Goal: Book appointment/travel/reservation

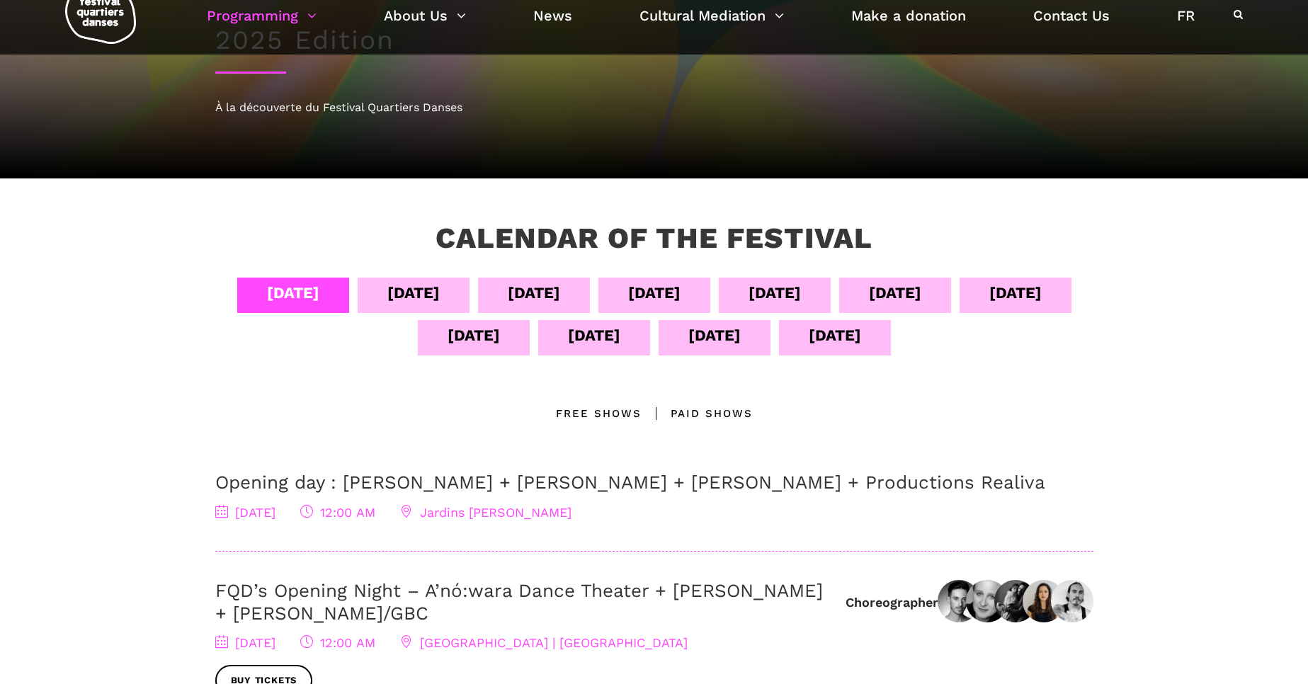
scroll to position [40, 0]
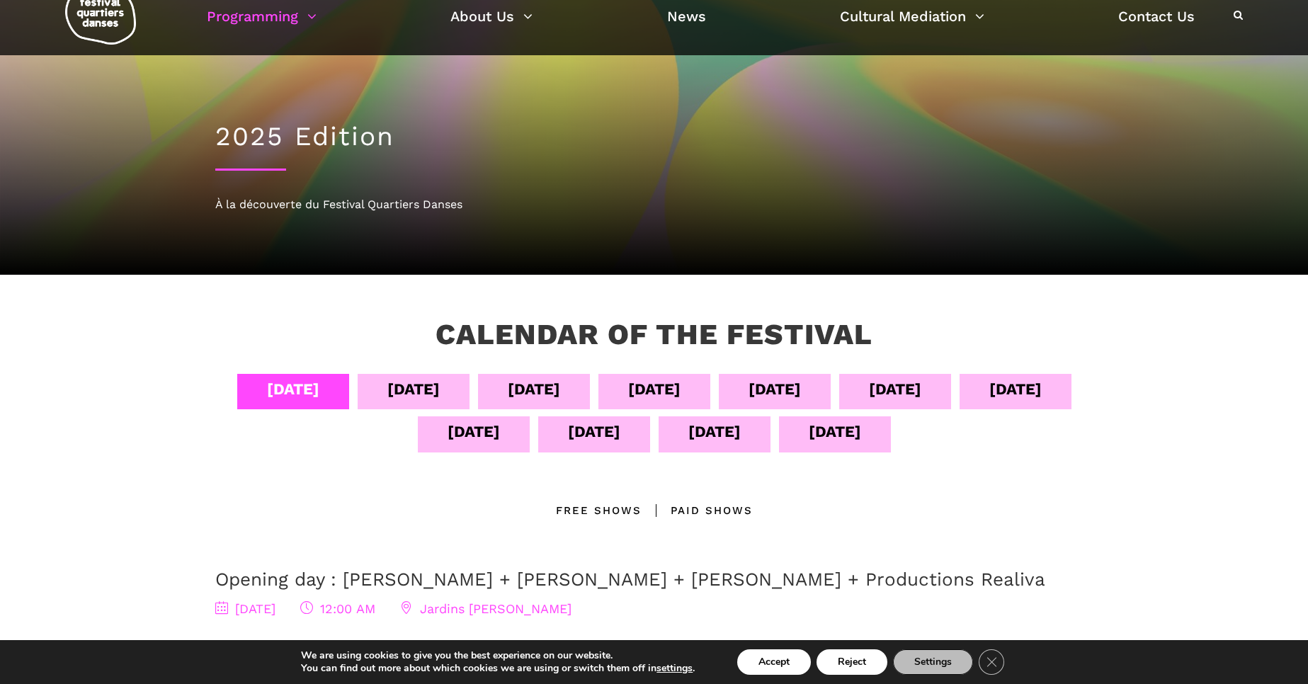
click at [681, 393] on div "[DATE]" at bounding box center [654, 389] width 52 height 25
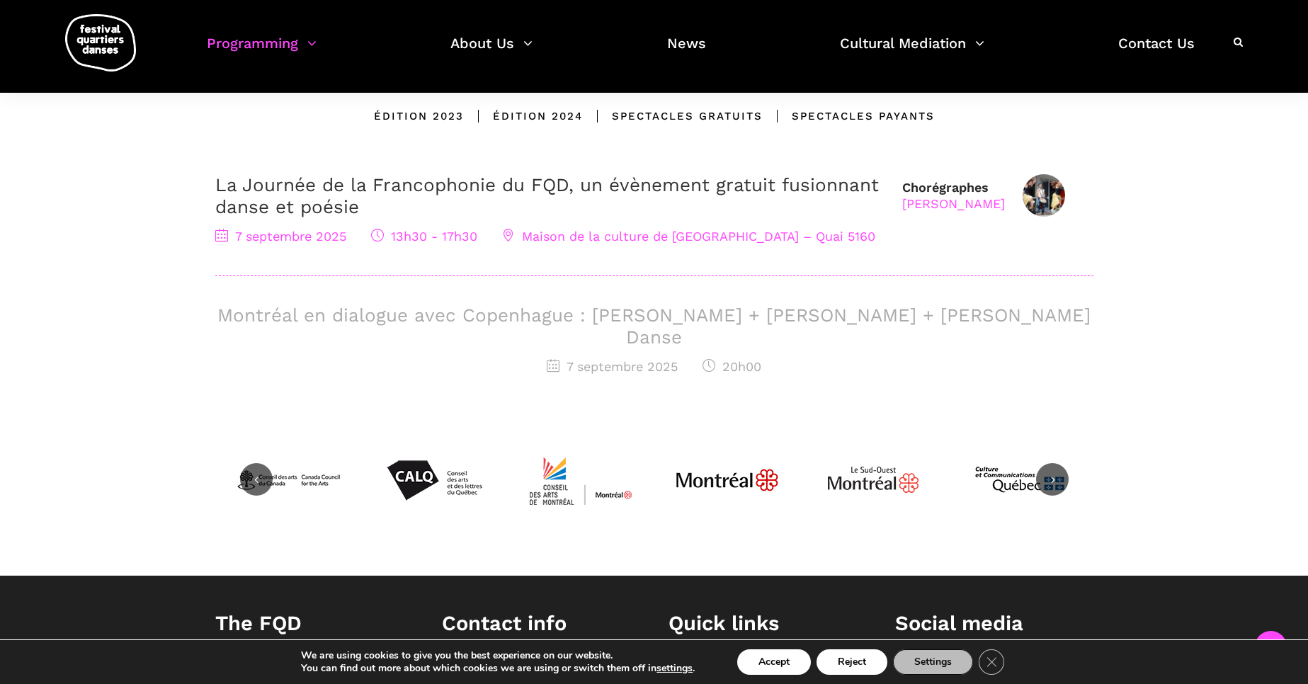
scroll to position [0, 0]
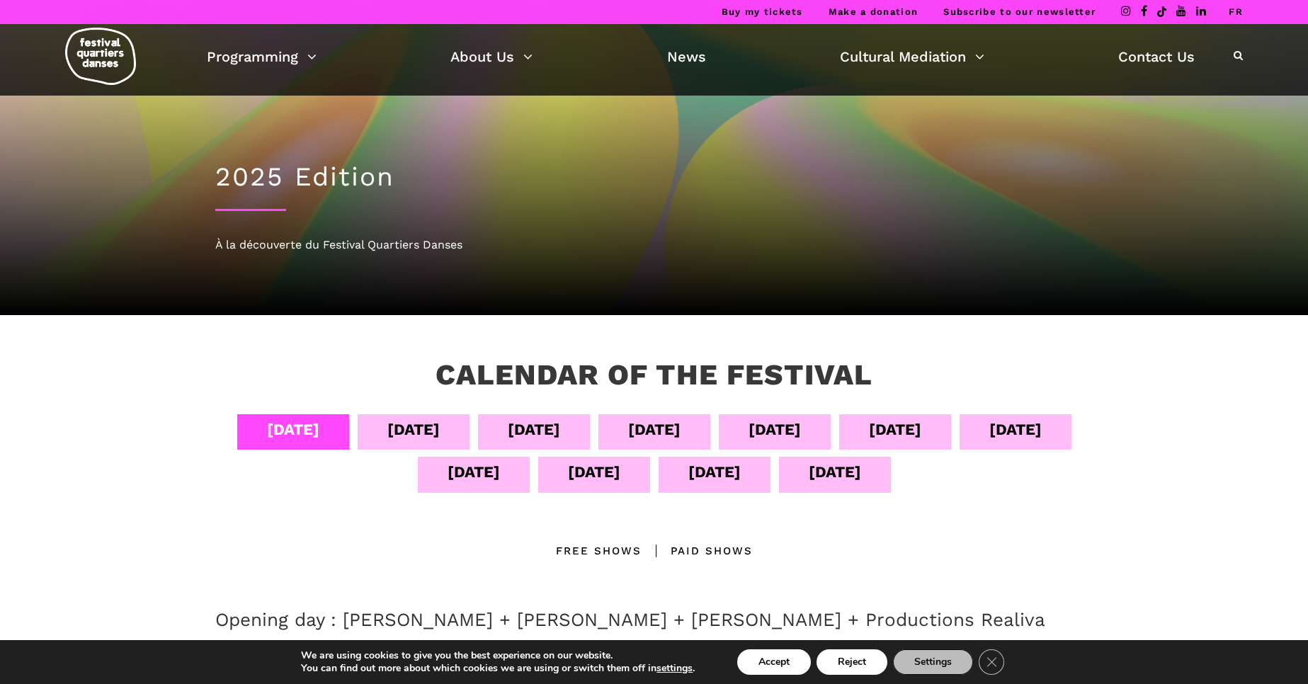
click at [681, 430] on div "[DATE]" at bounding box center [654, 429] width 52 height 25
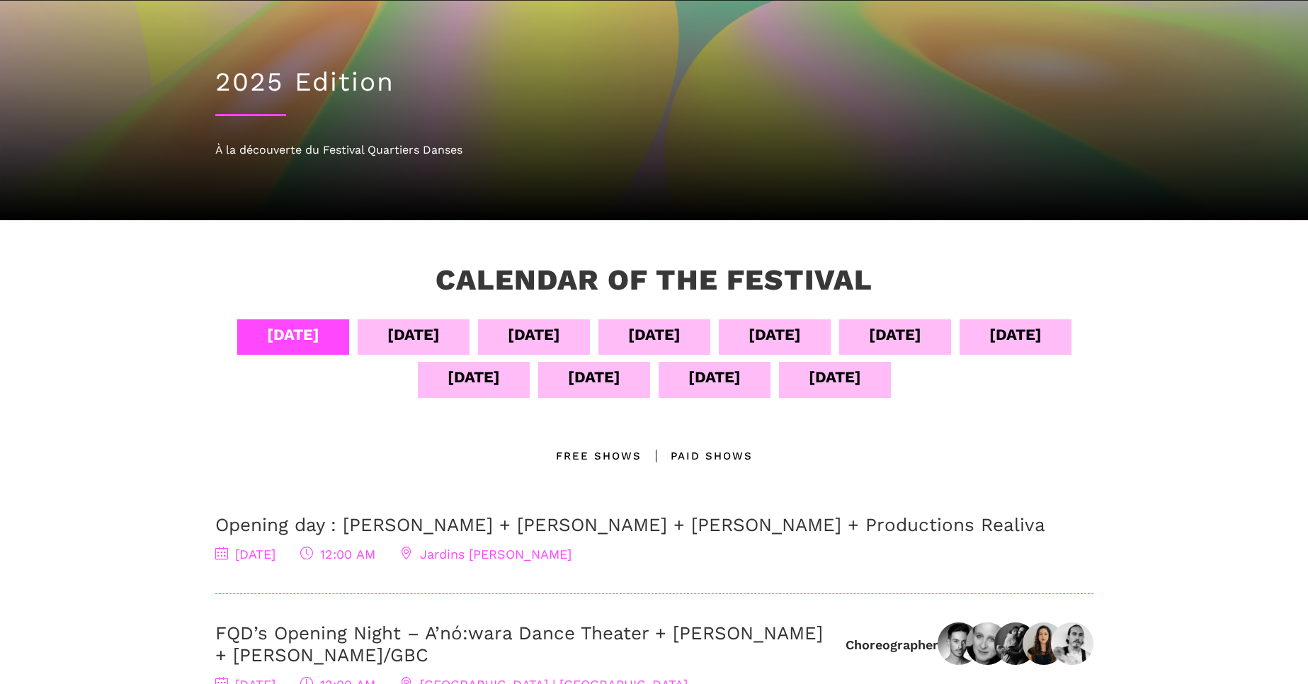
scroll to position [96, 0]
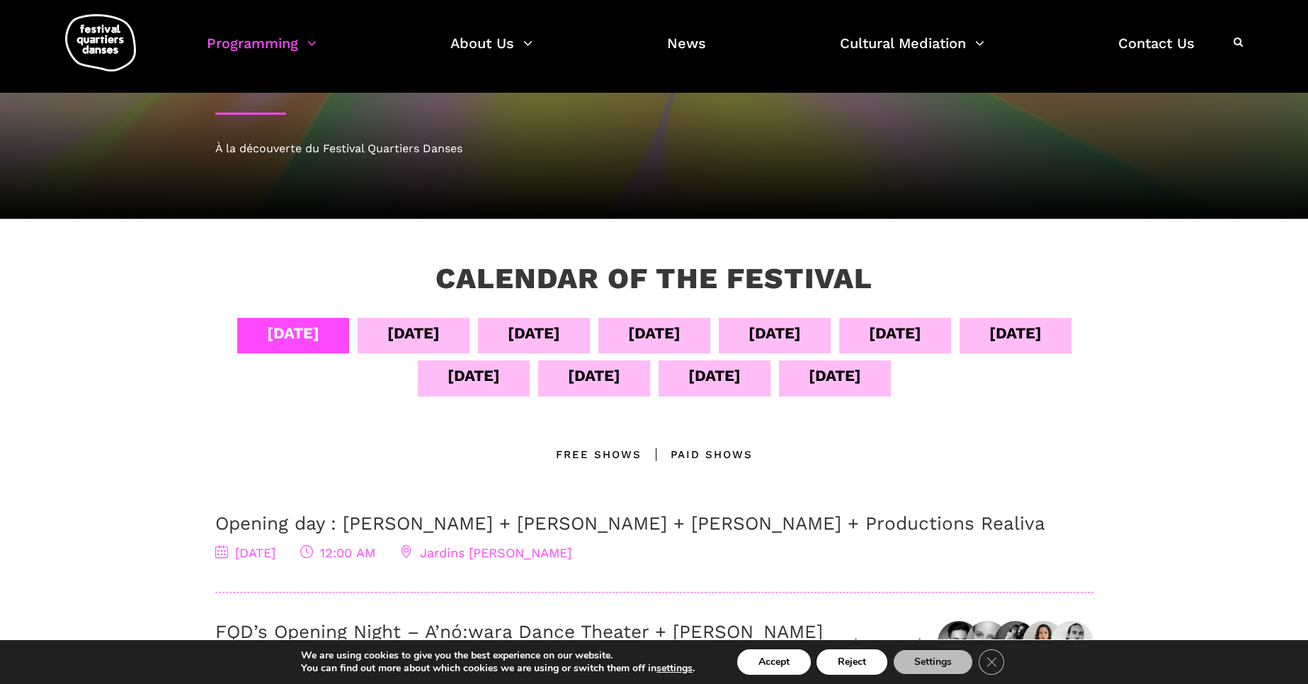
click at [681, 344] on div "[DATE]" at bounding box center [654, 333] width 52 height 25
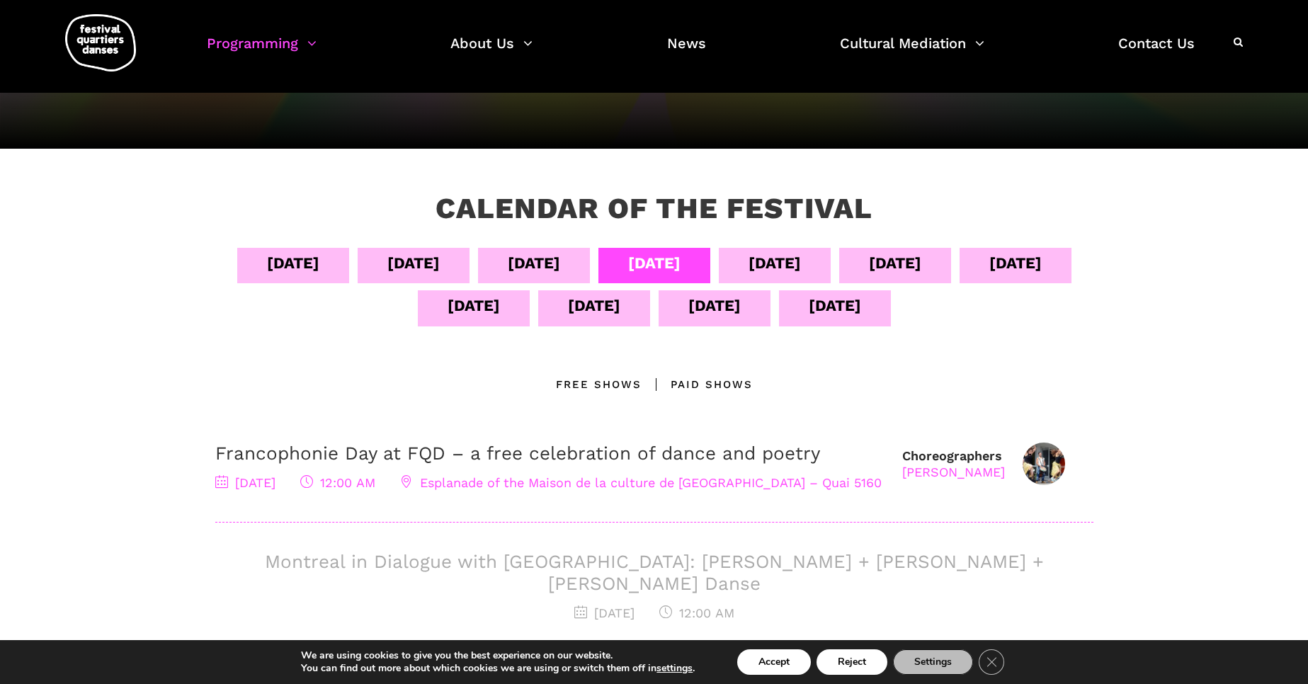
scroll to position [136, 0]
